Goal: Entertainment & Leisure: Consume media (video, audio)

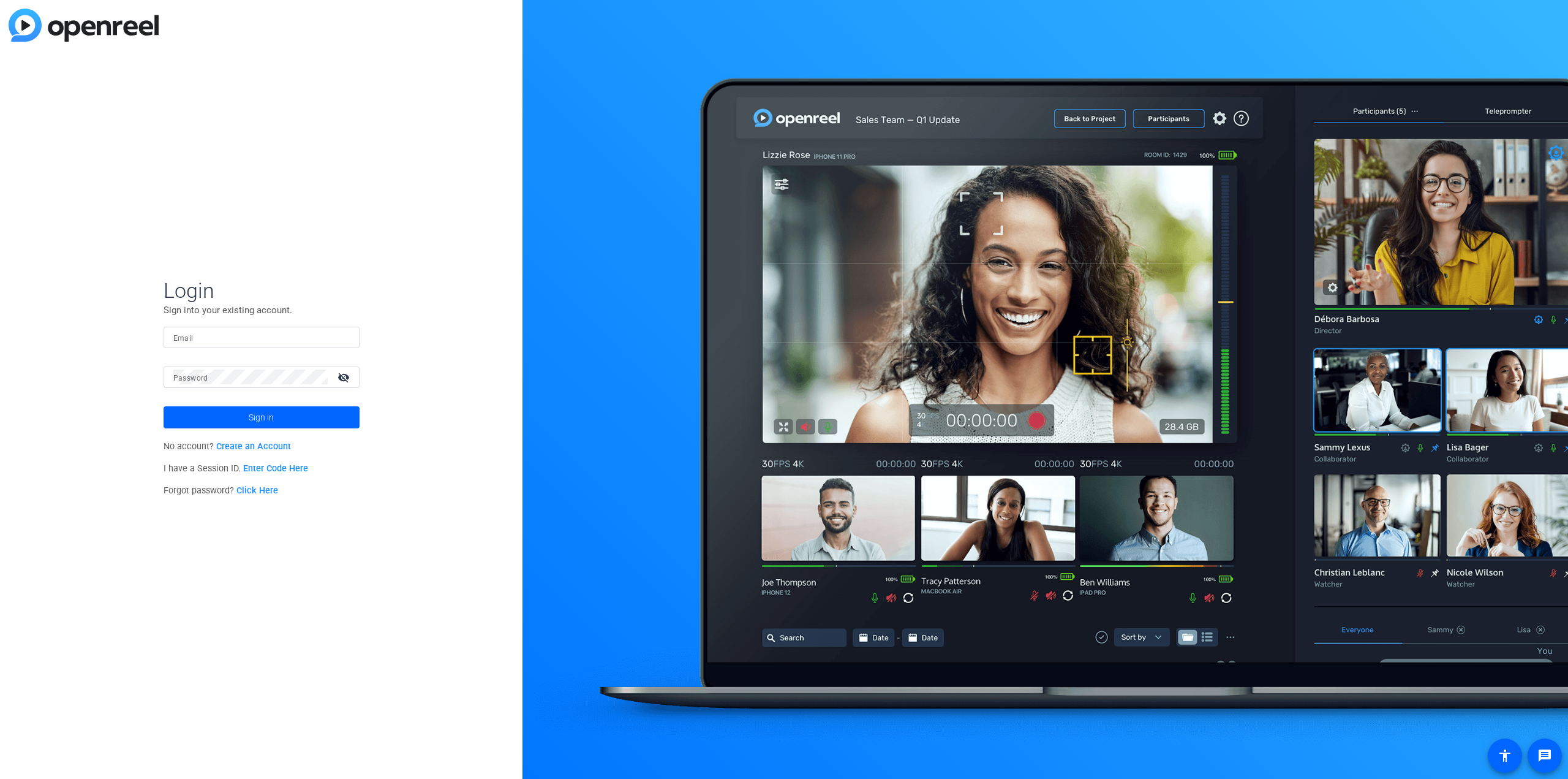
click at [202, 338] on input "Email" at bounding box center [261, 337] width 176 height 15
type input "[PERSON_NAME][EMAIL_ADDRESS][DOMAIN_NAME]"
click at [164, 406] on button "Sign in" at bounding box center [261, 417] width 196 height 22
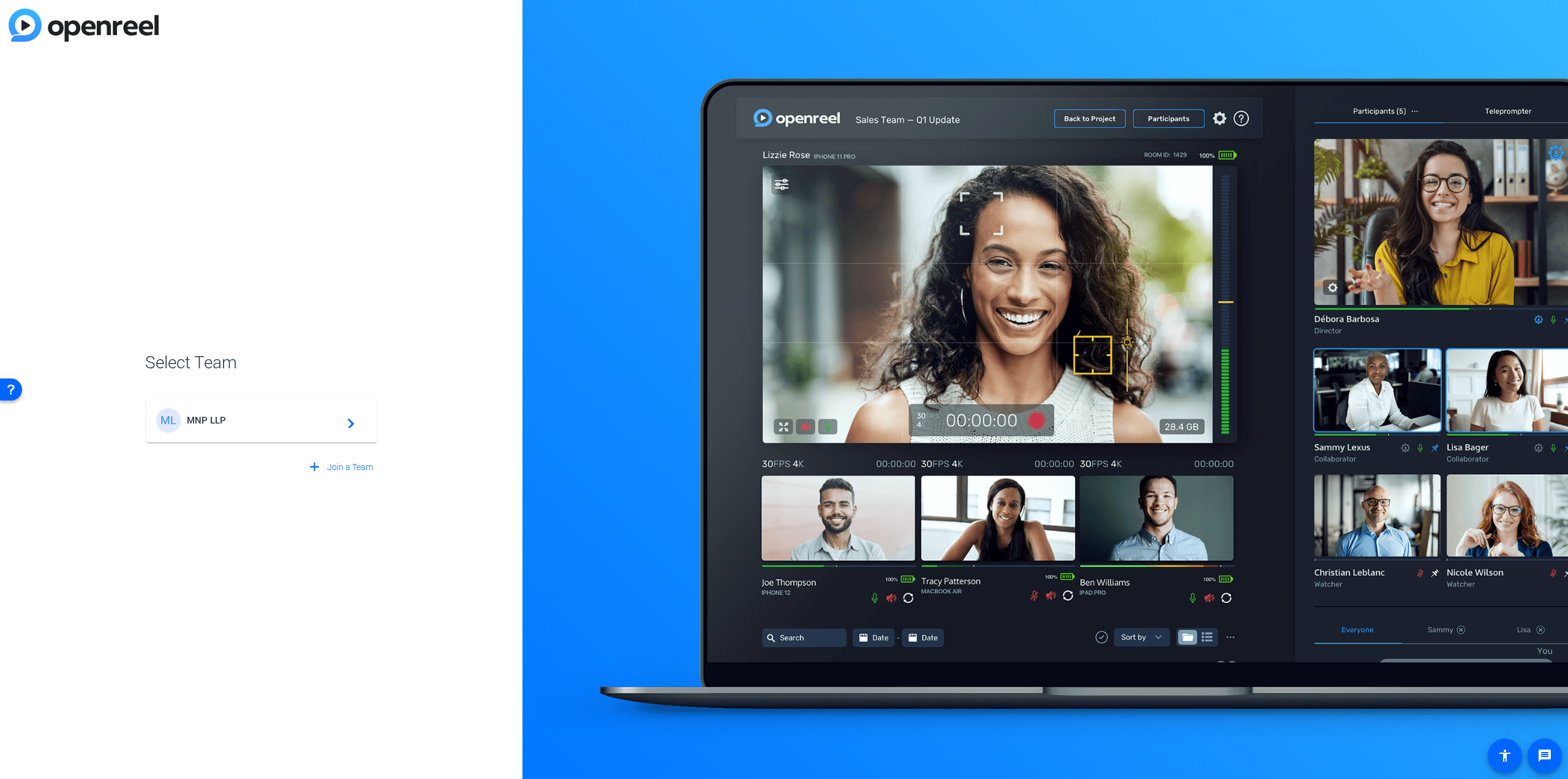
click at [330, 434] on mat-card-content "ML MNP LLP navigate_next" at bounding box center [261, 420] width 230 height 45
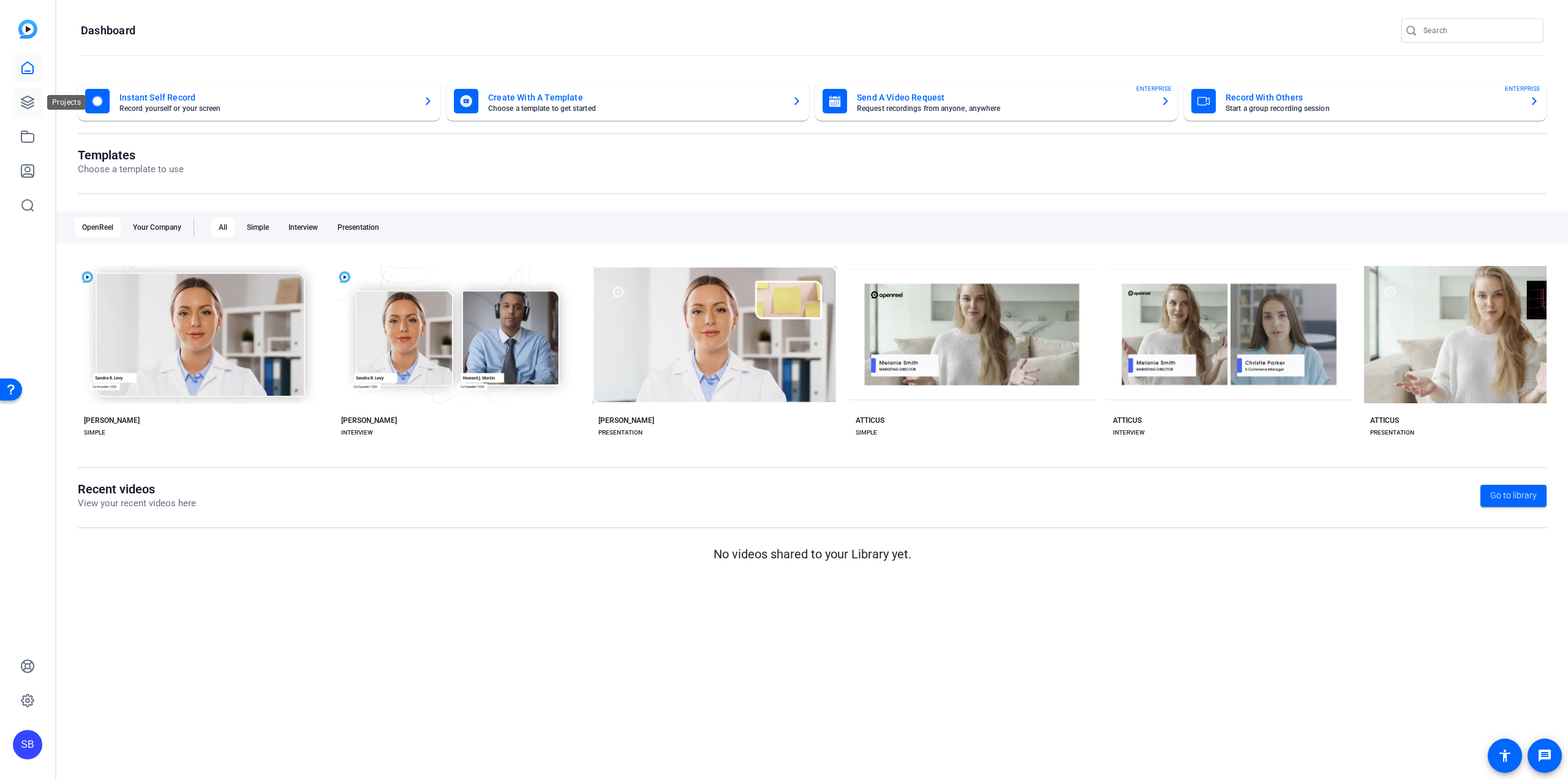
click at [21, 94] on link at bounding box center [27, 102] width 29 height 29
click at [34, 91] on link at bounding box center [27, 102] width 29 height 29
click at [28, 94] on link at bounding box center [27, 102] width 29 height 29
click at [24, 101] on icon at bounding box center [28, 102] width 13 height 13
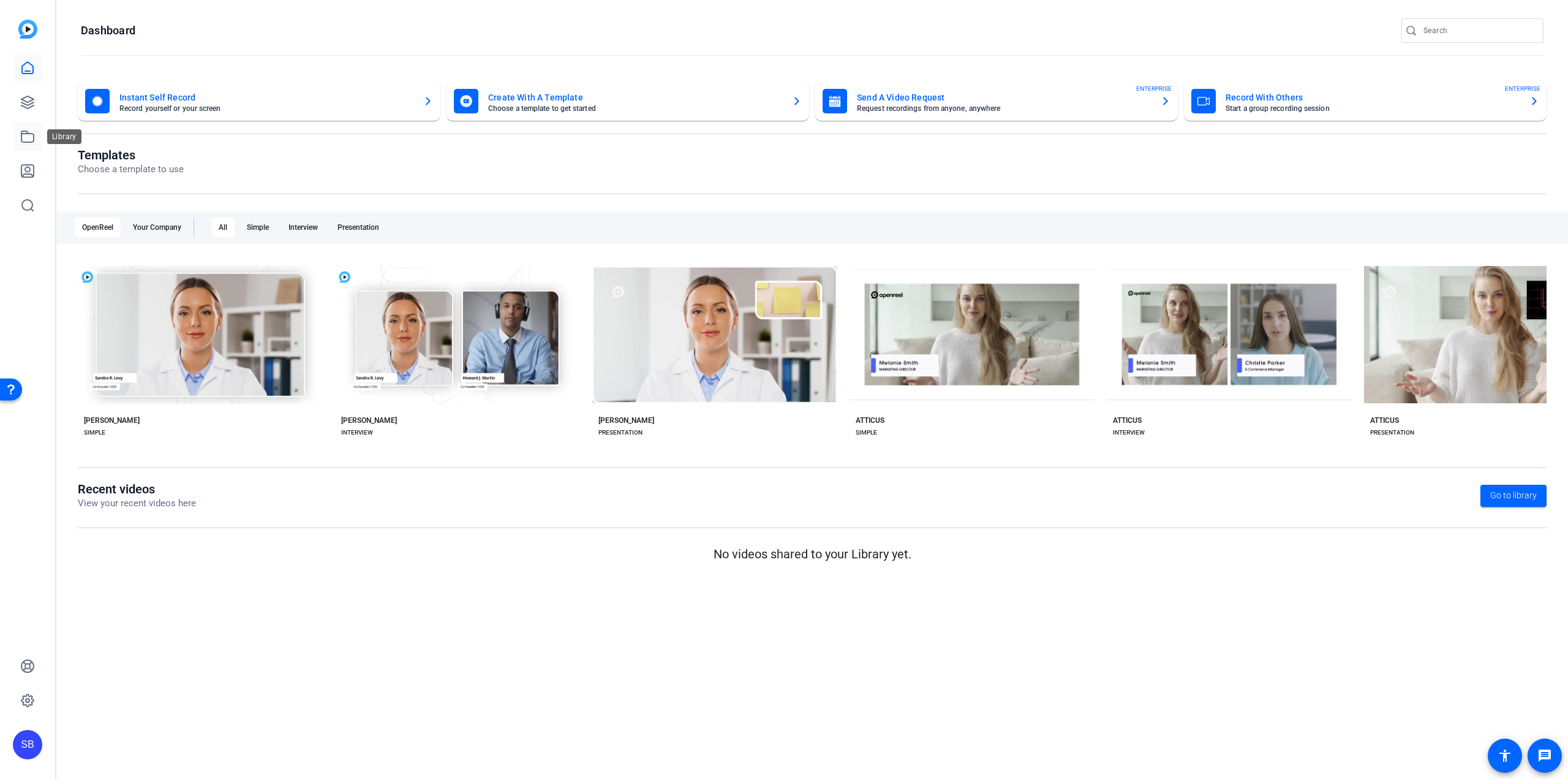
click at [25, 140] on icon at bounding box center [28, 137] width 15 height 15
click at [25, 107] on icon at bounding box center [28, 102] width 13 height 13
click at [26, 106] on icon at bounding box center [28, 103] width 15 height 15
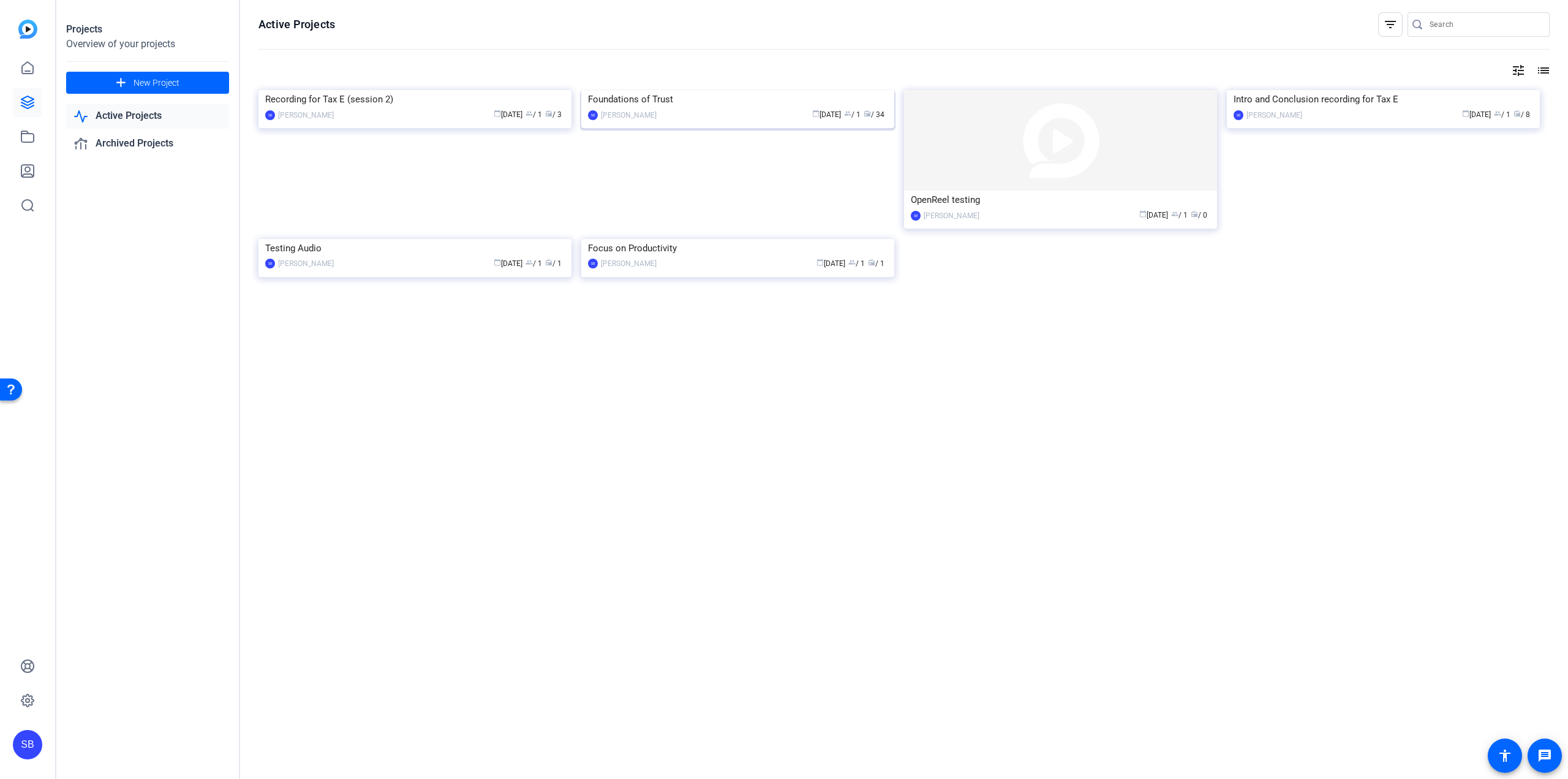
click at [596, 108] on div "Foundations of Trust" at bounding box center [737, 99] width 300 height 18
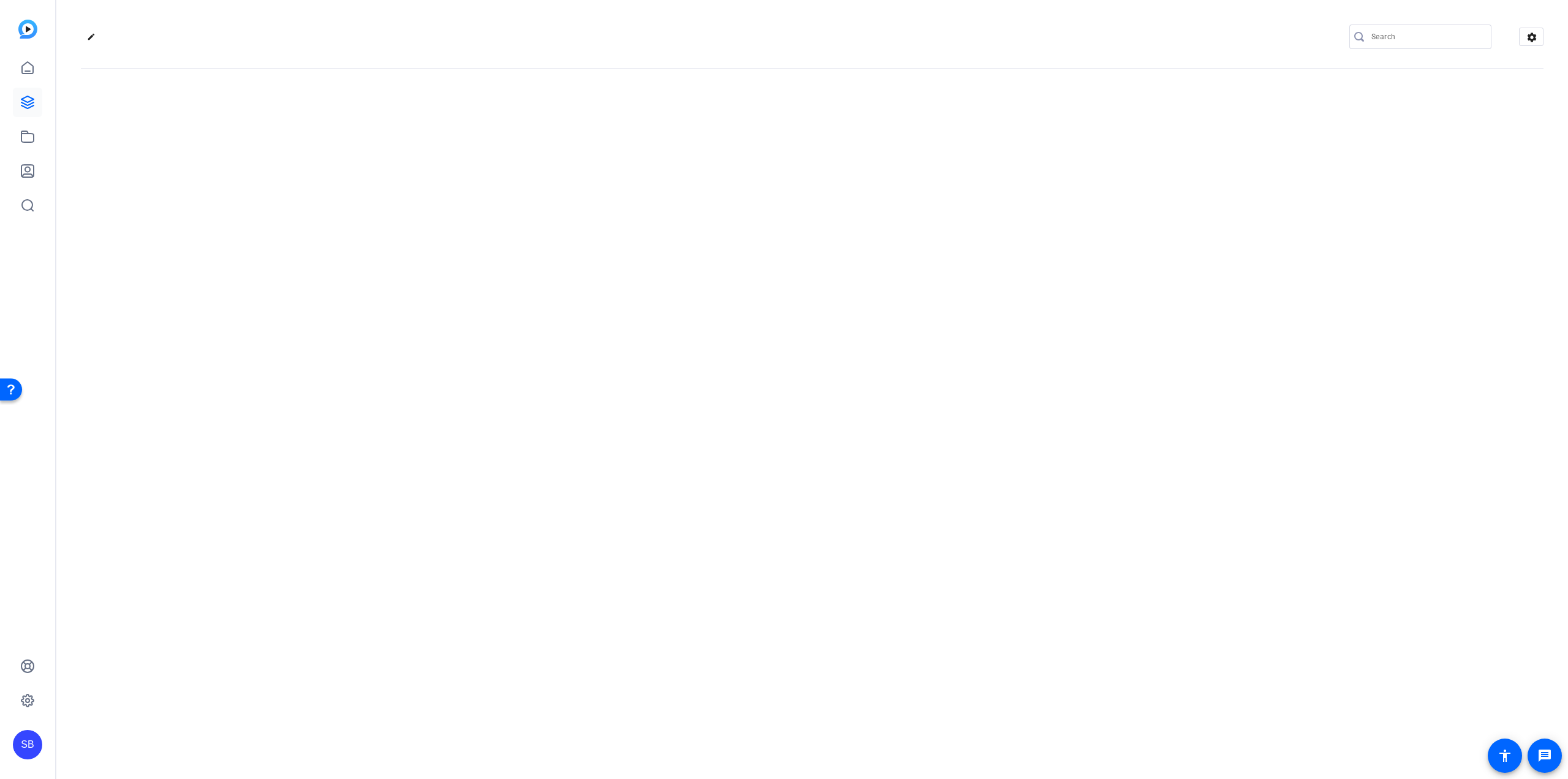
click at [596, 203] on div "edit settings" at bounding box center [812, 389] width 1512 height 779
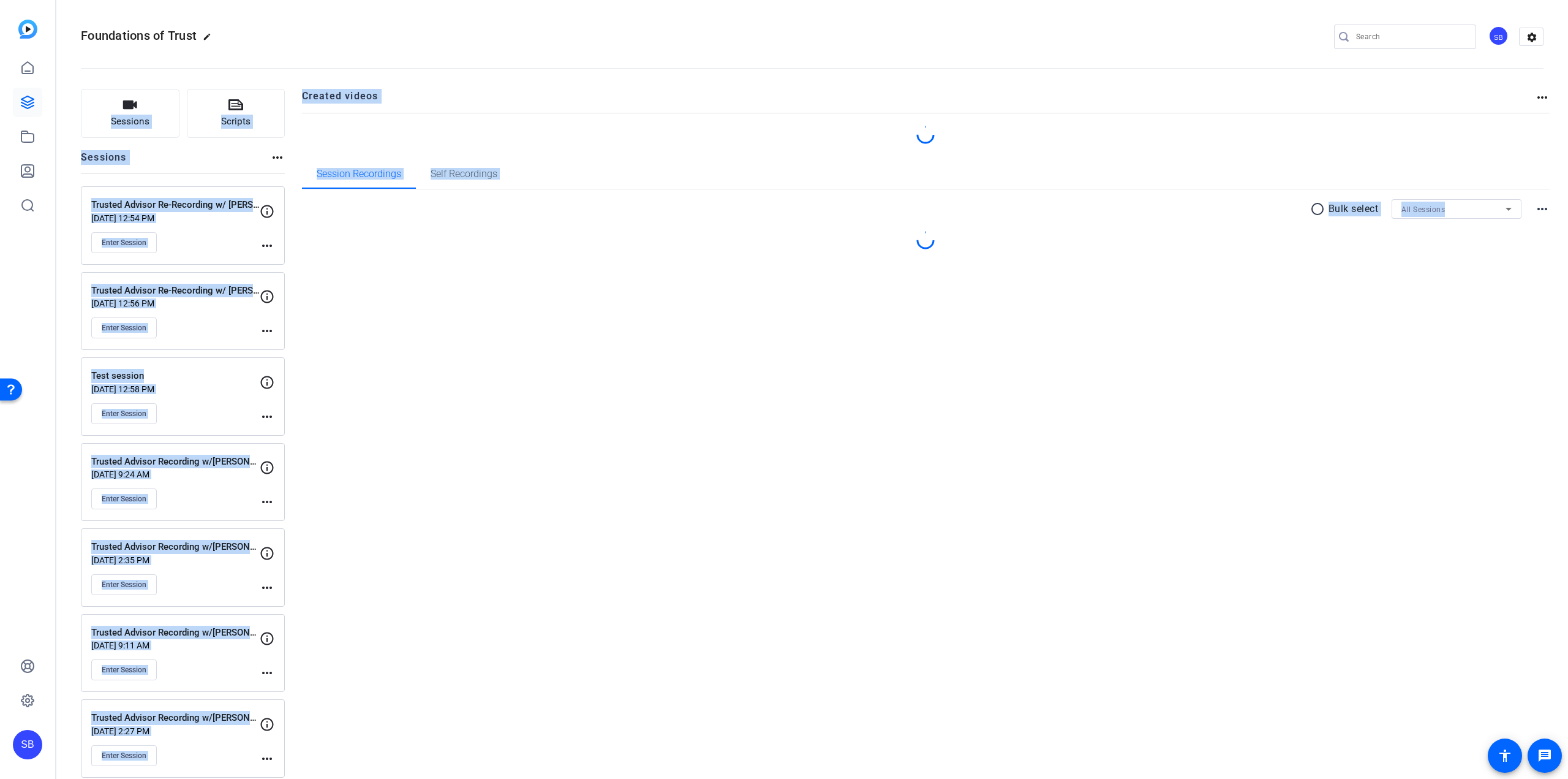
click at [487, 486] on div "Created videos more_horiz Session Recordings Self Recordings radio_button_unche…" at bounding box center [926, 690] width 1248 height 1202
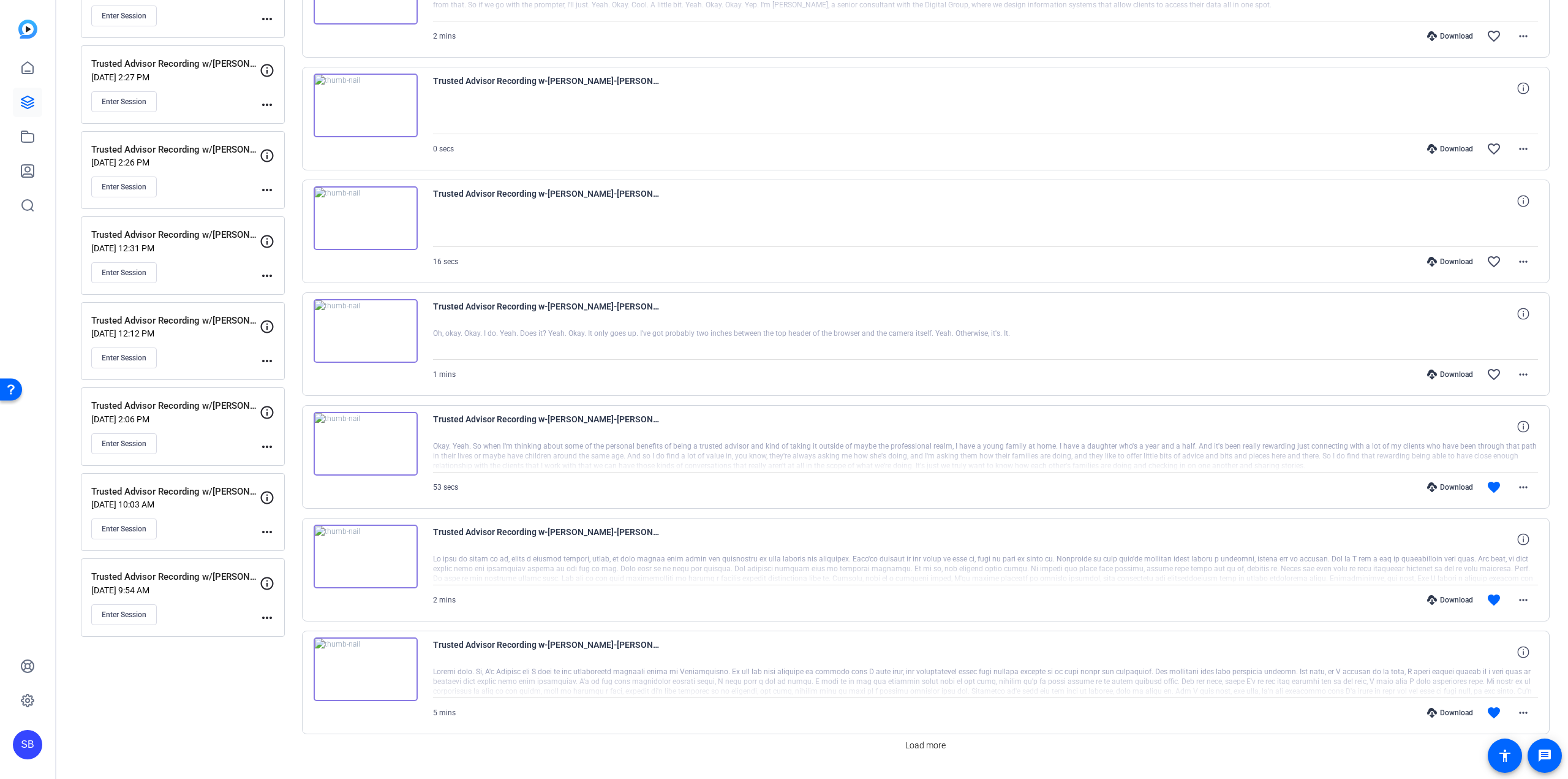
scroll to position [686, 0]
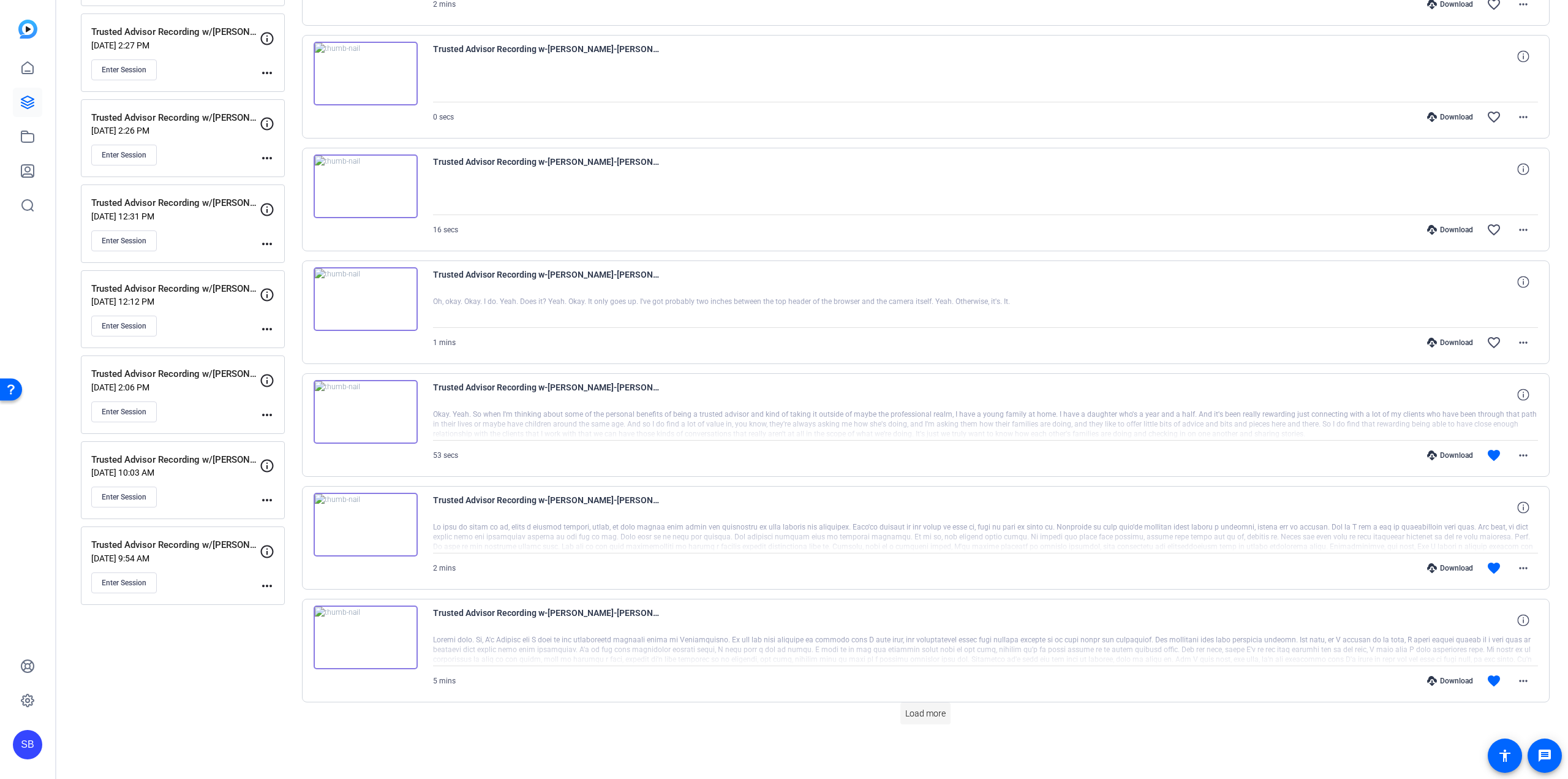
click at [939, 712] on span "Load more" at bounding box center [926, 713] width 40 height 13
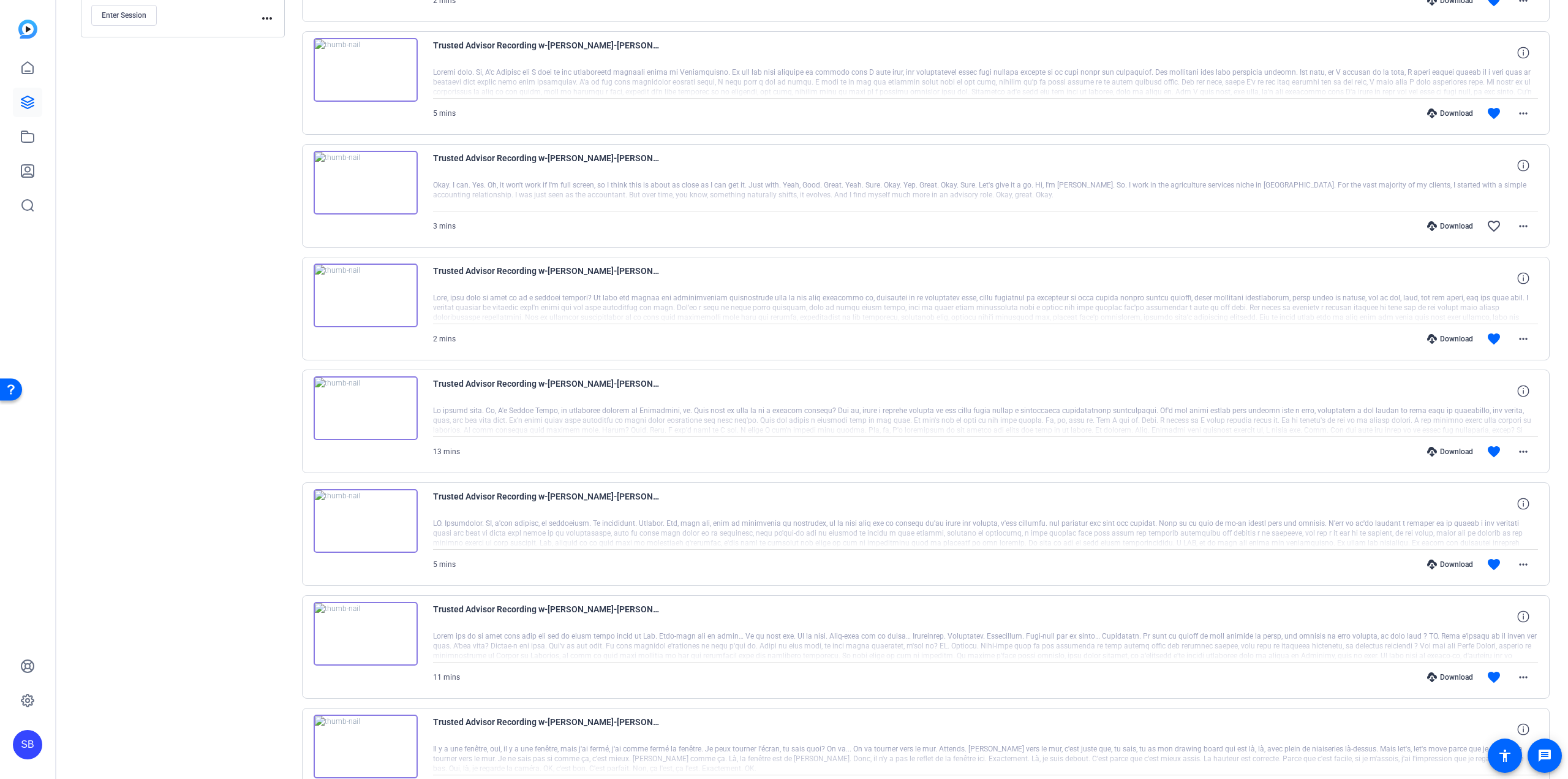
scroll to position [1256, 0]
click at [368, 293] on img at bounding box center [365, 292] width 104 height 64
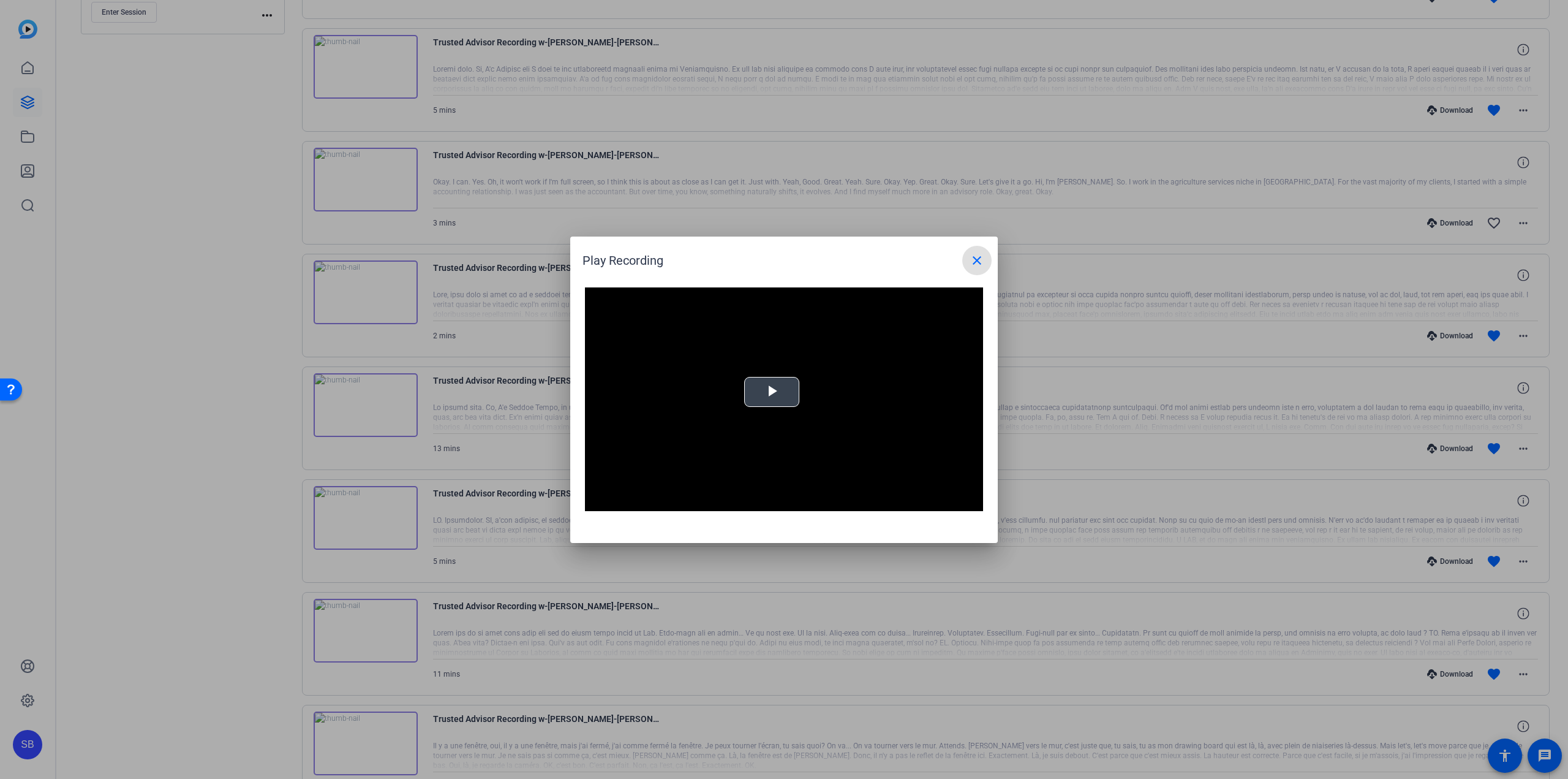
click at [757, 389] on video "Video Player" at bounding box center [784, 399] width 398 height 224
click at [693, 503] on div "Loaded : 100.00% 0:30 0:00" at bounding box center [770, 502] width 273 height 18
click at [599, 502] on span "Video Player" at bounding box center [596, 502] width 24 height 0
click at [686, 503] on div "0:25" at bounding box center [686, 503] width 1 height 3
click at [665, 506] on div "Loaded : 100.00% 0:13 0:28" at bounding box center [770, 502] width 273 height 18
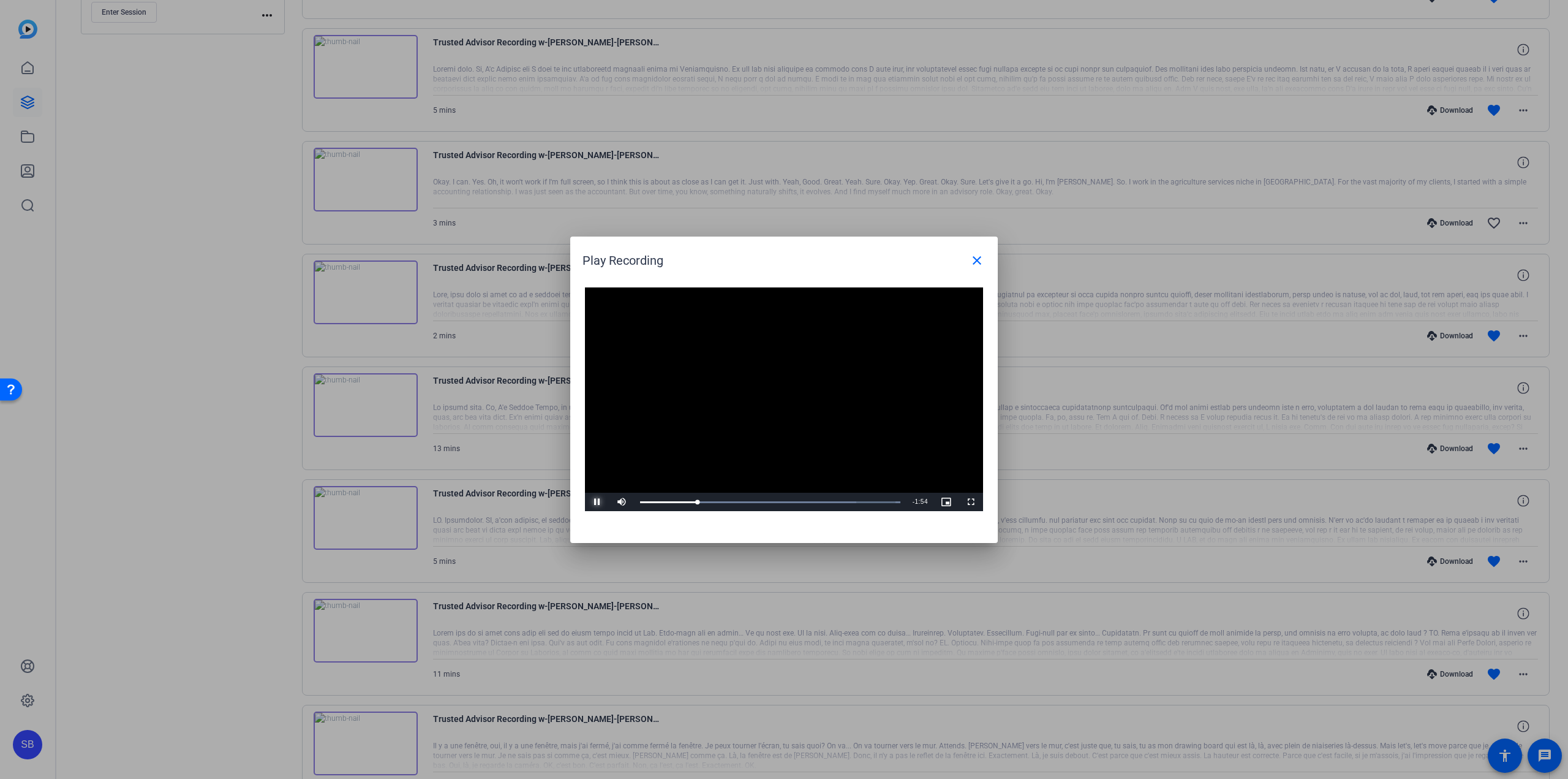
click at [603, 502] on span "Video Player" at bounding box center [596, 502] width 24 height 0
click at [599, 502] on span "Video Player" at bounding box center [596, 502] width 24 height 0
click at [716, 501] on div "0:48" at bounding box center [684, 503] width 87 height 3
click at [707, 501] on div "0:43" at bounding box center [679, 503] width 77 height 3
click at [597, 502] on span "Video Player" at bounding box center [596, 502] width 24 height 0
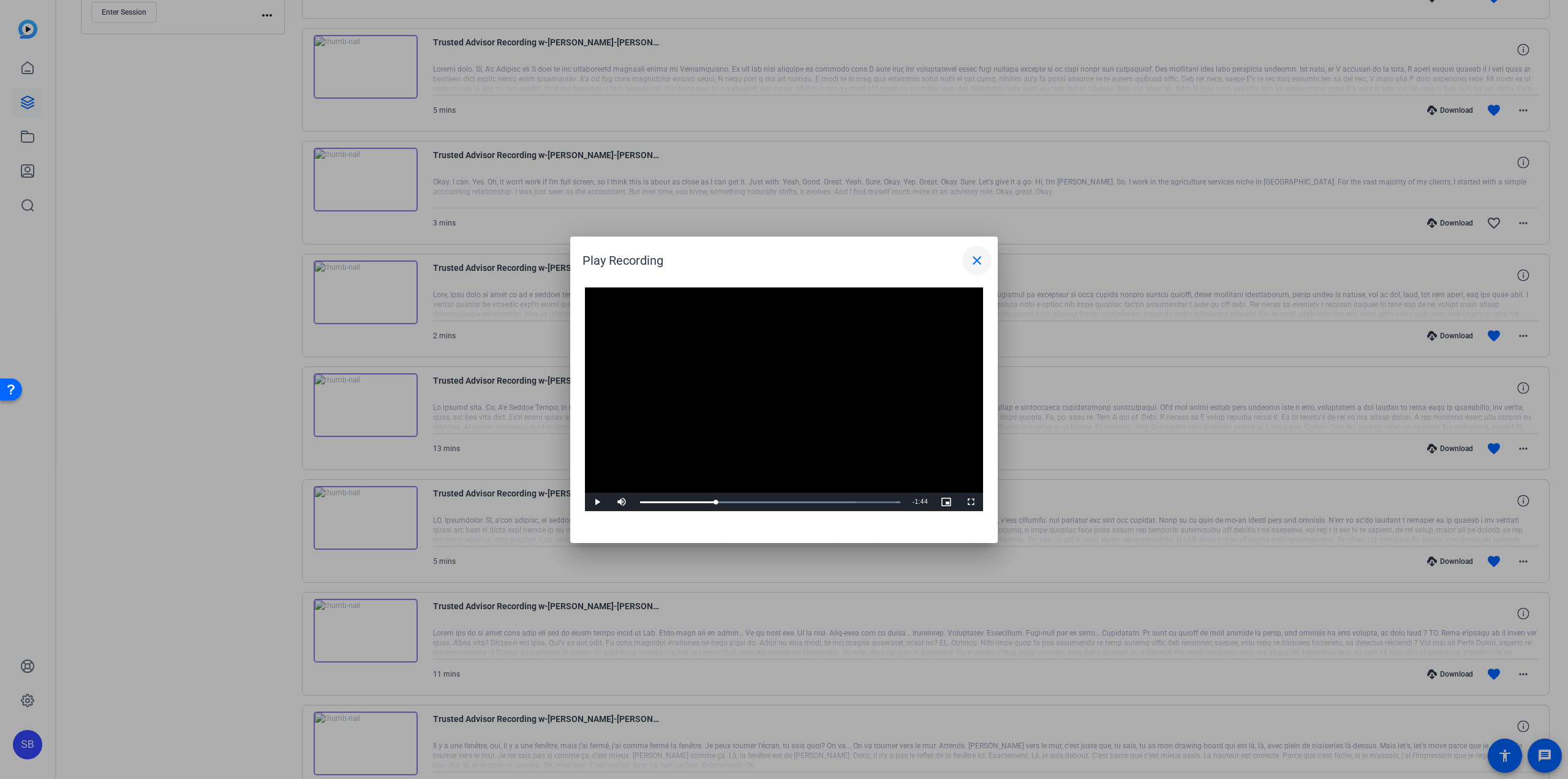
click at [978, 266] on mat-icon "close" at bounding box center [977, 261] width 15 height 15
